Goal: Task Accomplishment & Management: Manage account settings

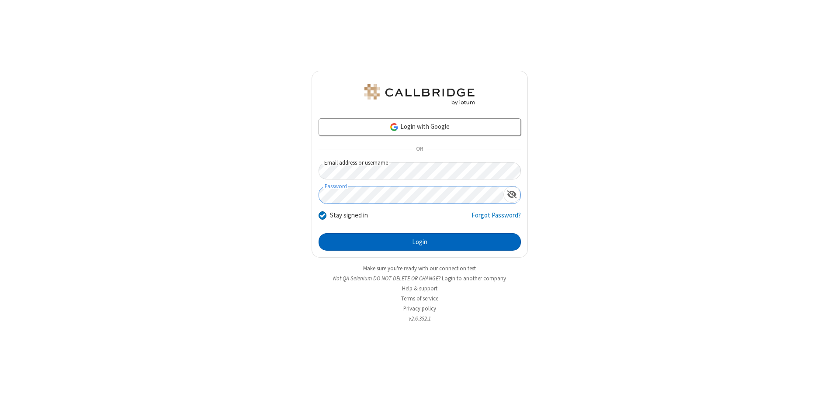
click at [419, 242] on button "Login" at bounding box center [420, 241] width 202 height 17
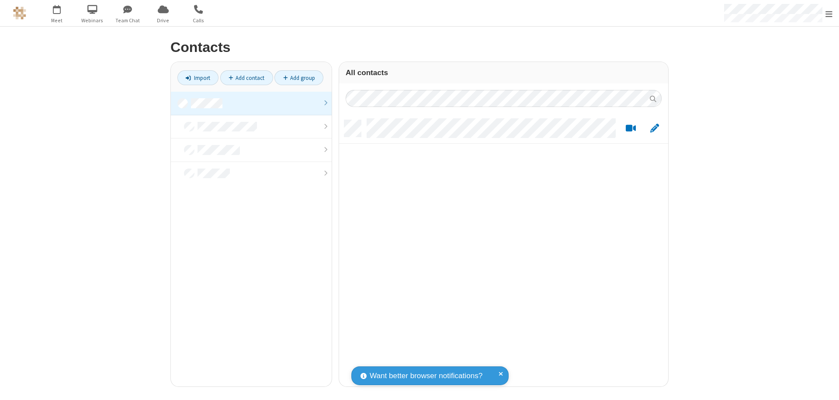
scroll to position [267, 322]
click at [251, 103] on link at bounding box center [251, 104] width 161 height 24
click at [246, 78] on link "Add contact" at bounding box center [246, 77] width 53 height 15
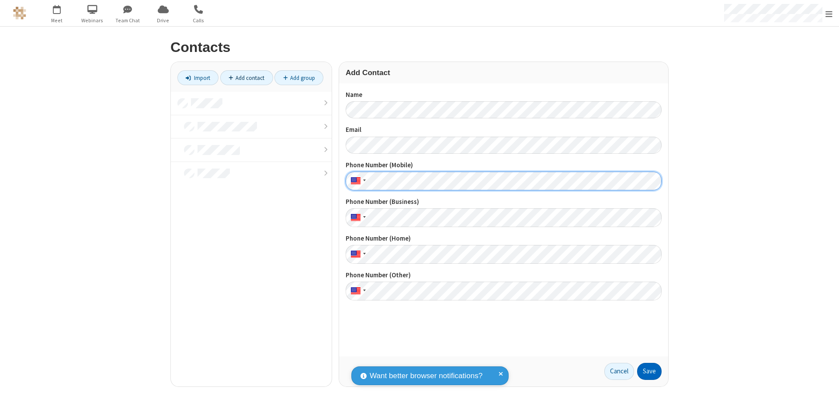
click at [649, 371] on button "Save" at bounding box center [649, 371] width 24 height 17
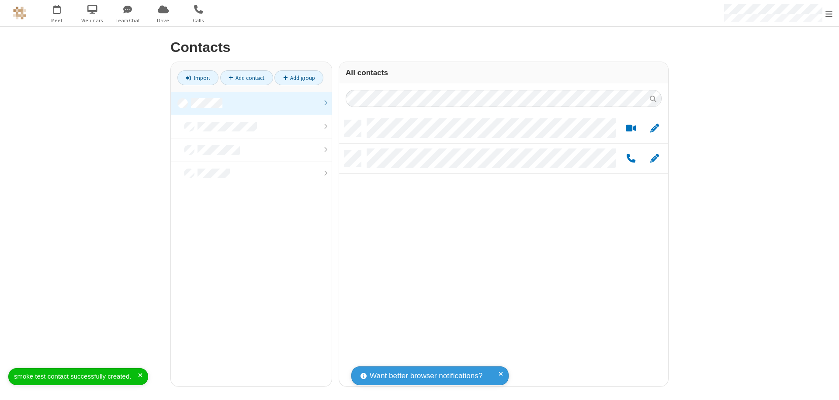
scroll to position [267, 322]
click at [246, 78] on link "Add contact" at bounding box center [246, 77] width 53 height 15
